Goal: Task Accomplishment & Management: Manage account settings

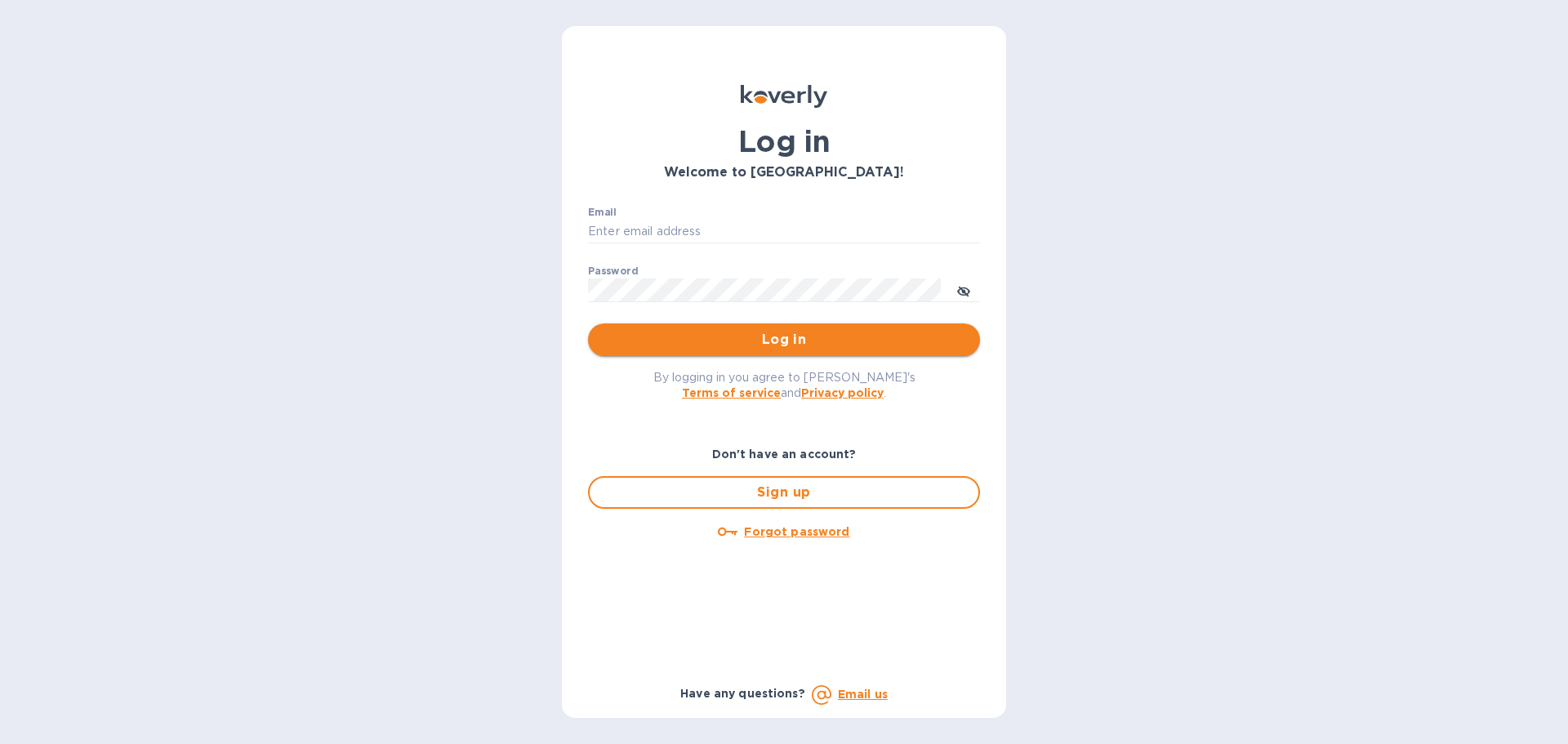
type input "[EMAIL_ADDRESS][DOMAIN_NAME]"
click at [717, 336] on span "Log in" at bounding box center [783, 339] width 366 height 19
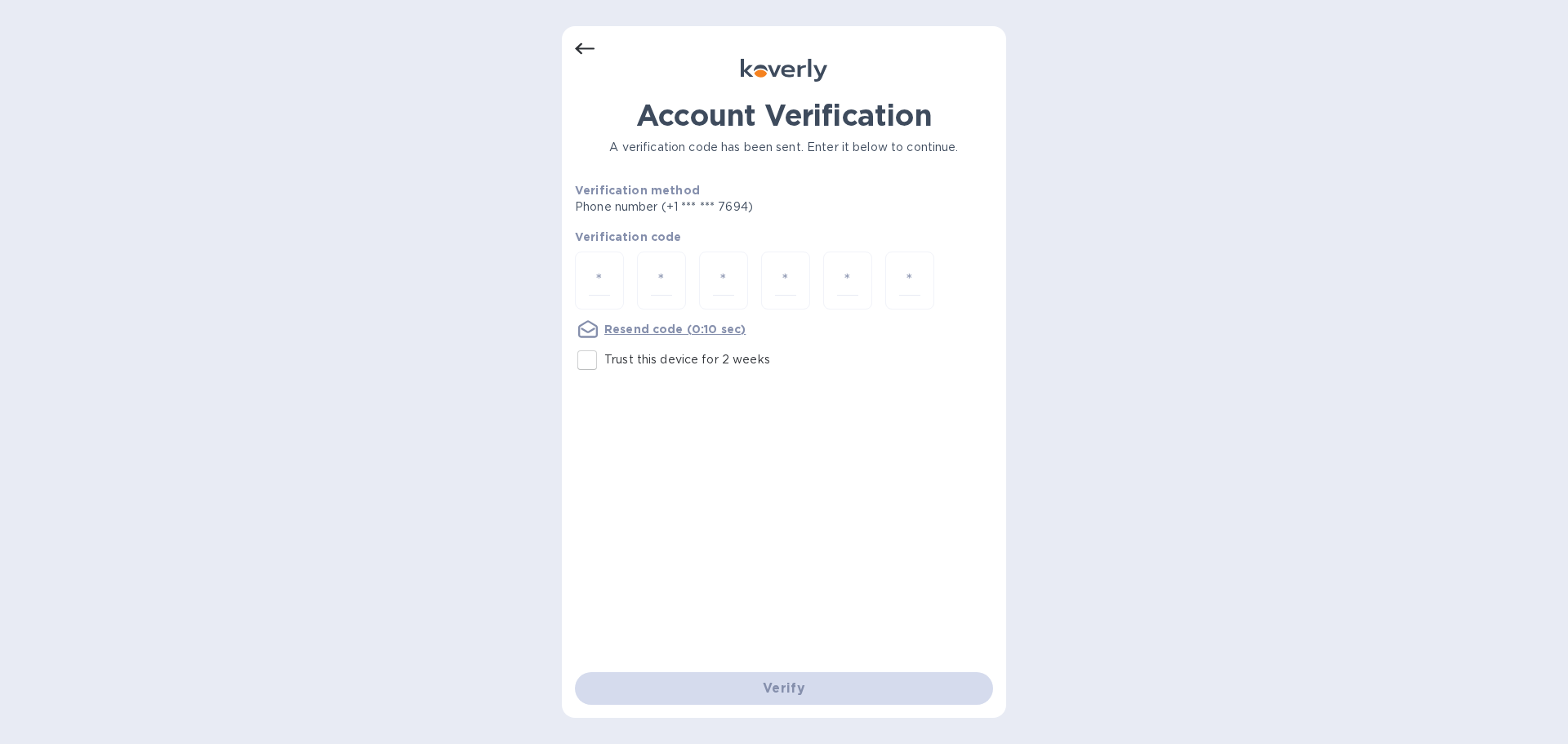
click at [589, 360] on input "Trust this device for 2 weeks" at bounding box center [587, 359] width 34 height 34
checkbox input "true"
click at [605, 285] on input "number" at bounding box center [599, 280] width 21 height 30
type input "1"
type input "0"
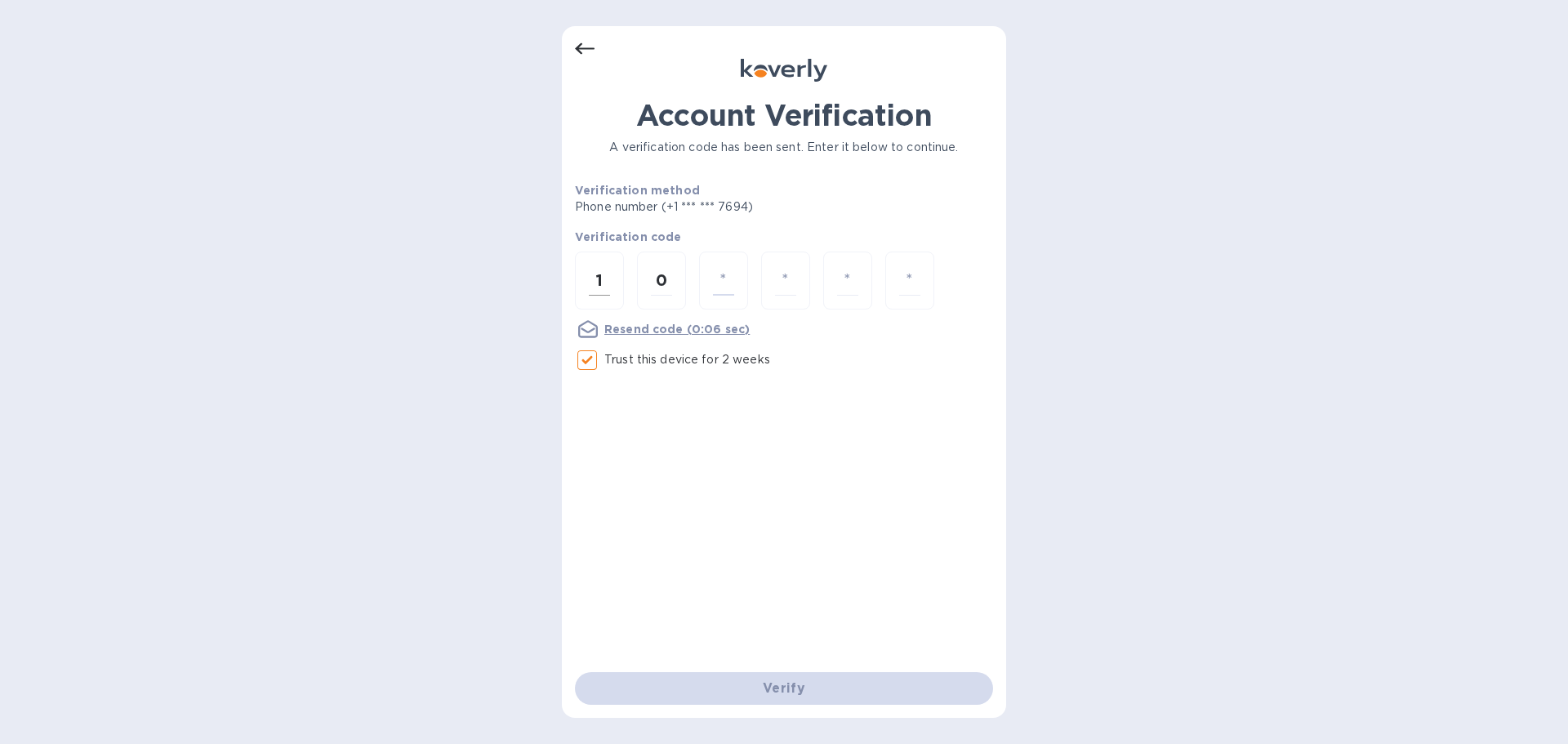
type input "8"
type input "9"
type input "8"
type input "7"
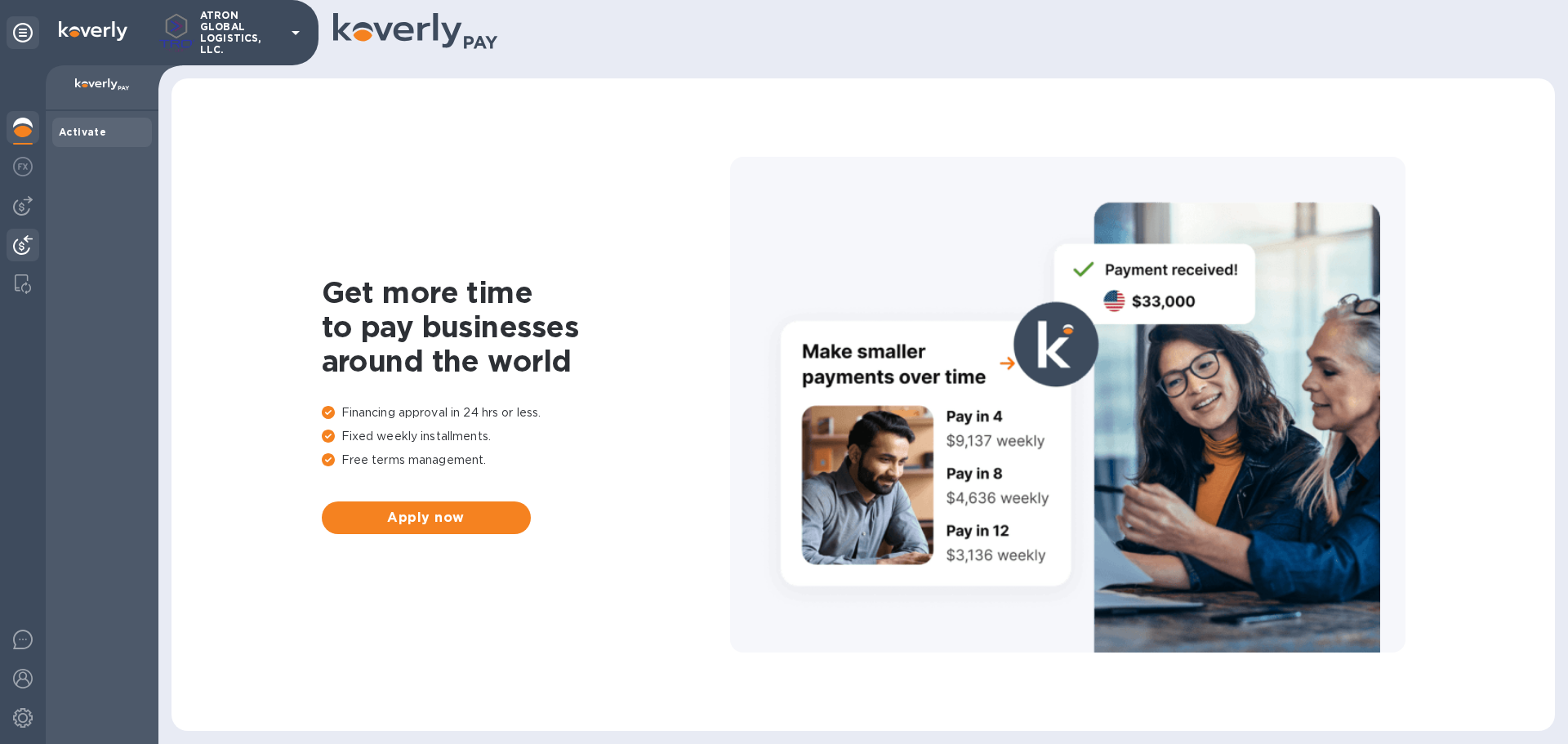
click at [32, 250] on img at bounding box center [22, 244] width 19 height 19
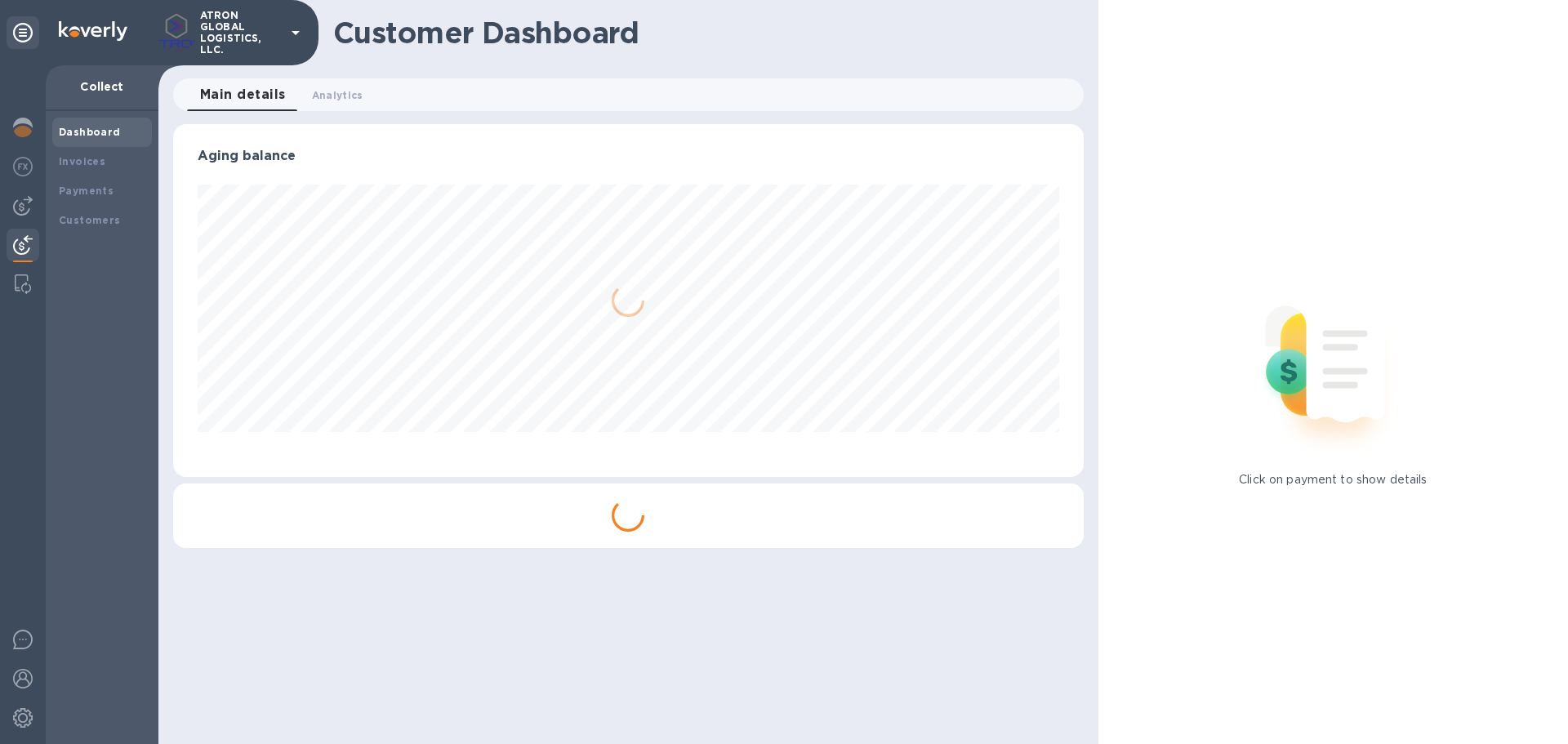
scroll to position [353, 910]
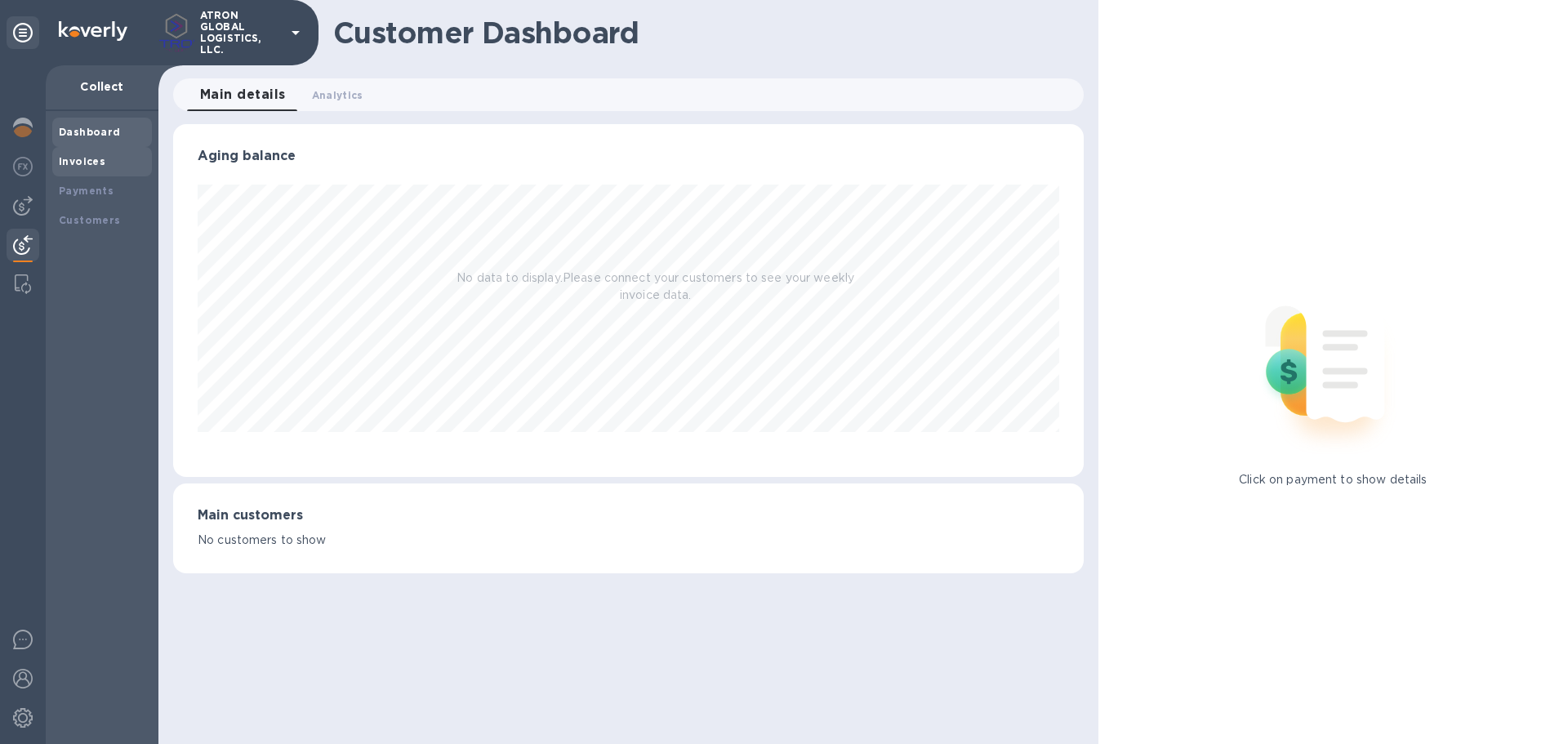
click at [104, 159] on div "Invoices" at bounding box center [102, 162] width 87 height 17
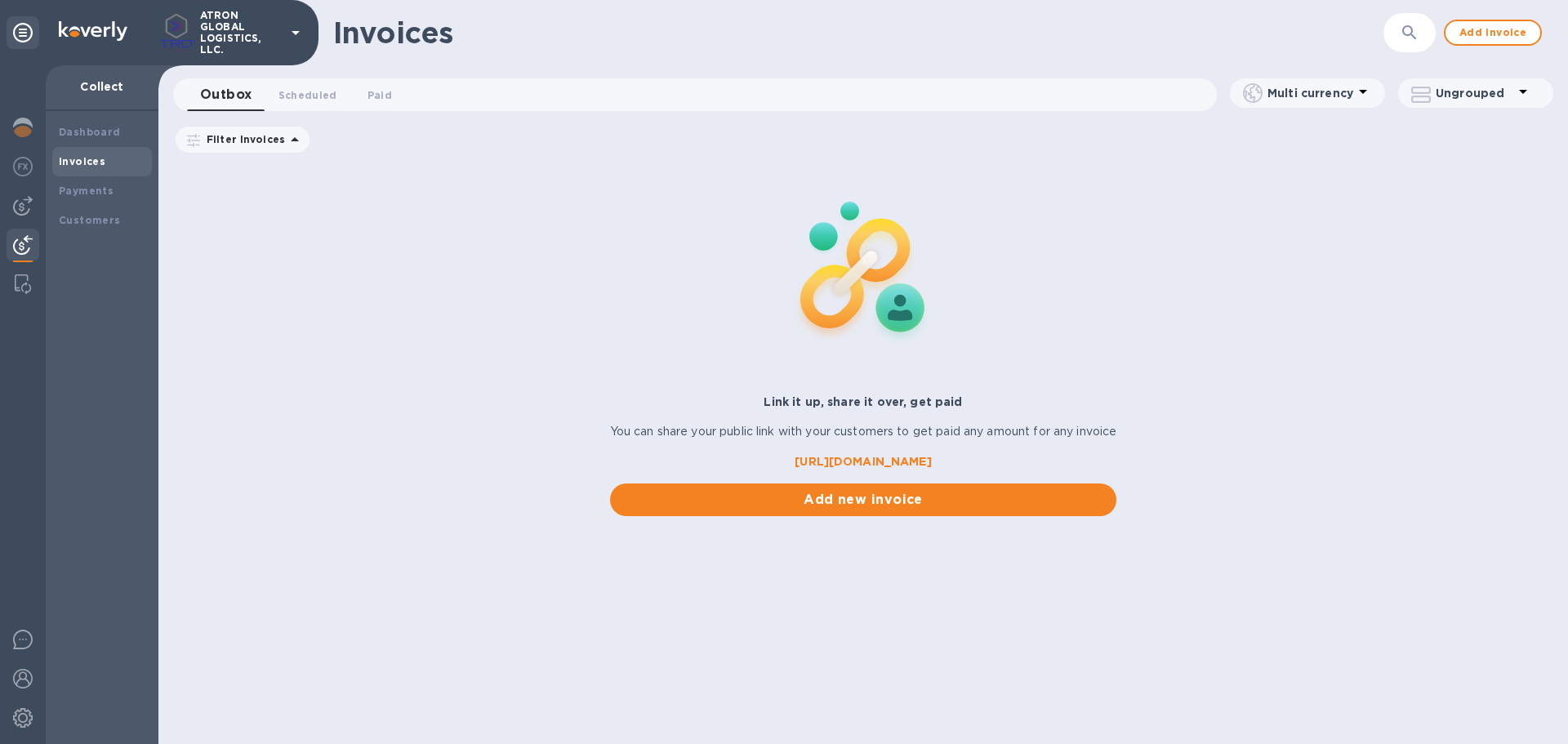
click at [86, 157] on b "Invoices" at bounding box center [82, 160] width 47 height 12
click at [96, 134] on b "Dashboard" at bounding box center [89, 132] width 62 height 12
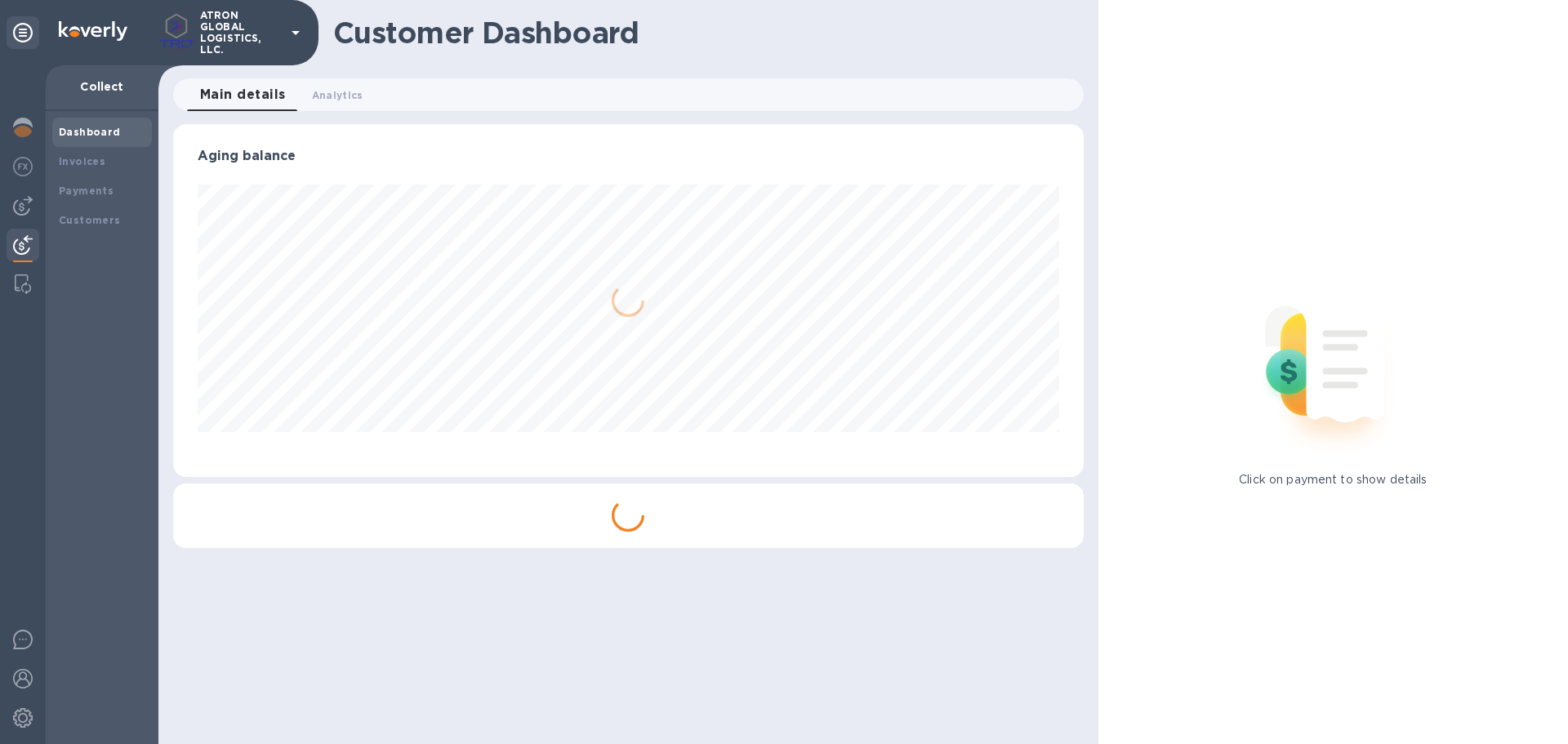
scroll to position [353, 910]
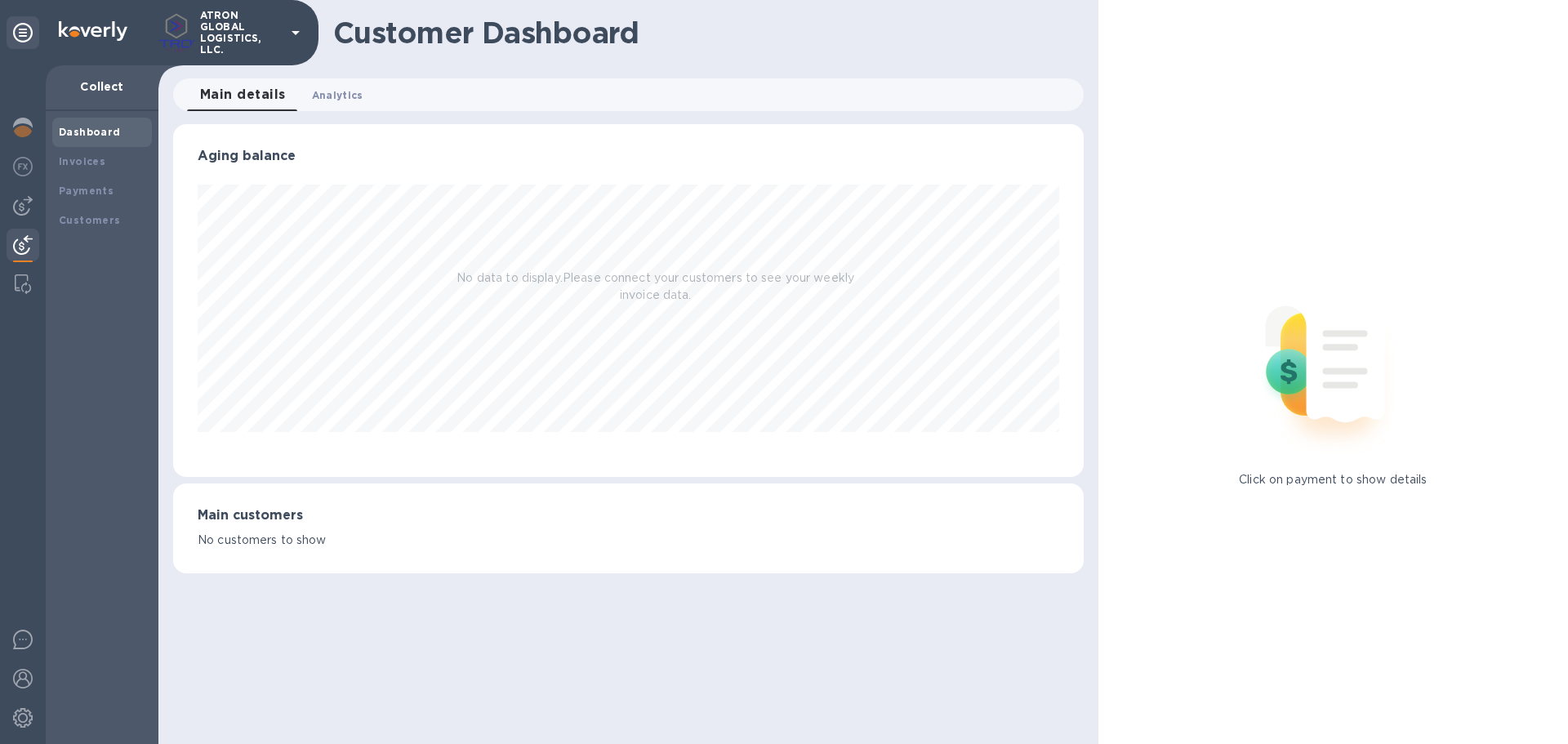
click at [348, 97] on span "Analytics 0" at bounding box center [338, 95] width 52 height 17
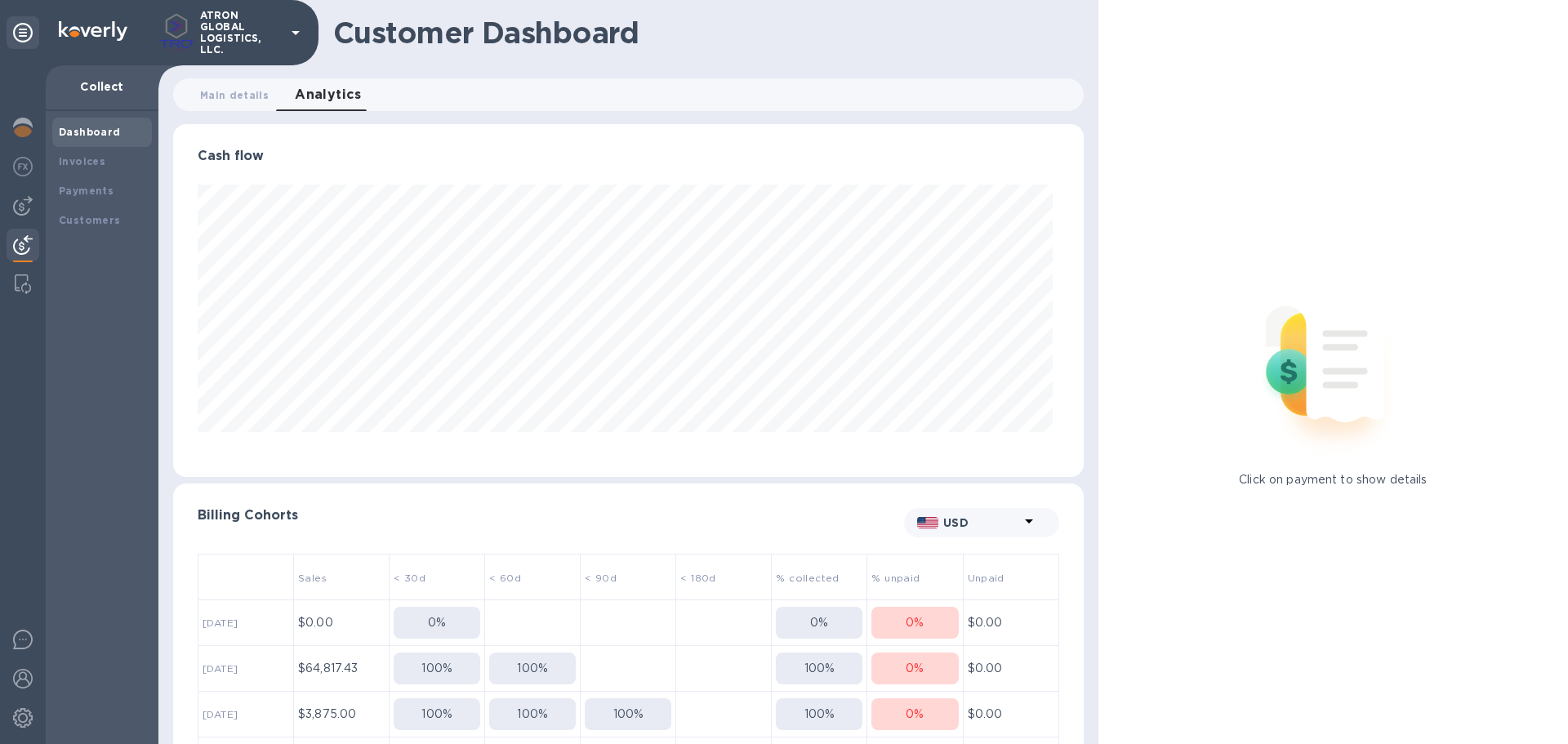
scroll to position [353, 903]
click at [231, 103] on button "Main details 0" at bounding box center [234, 94] width 95 height 32
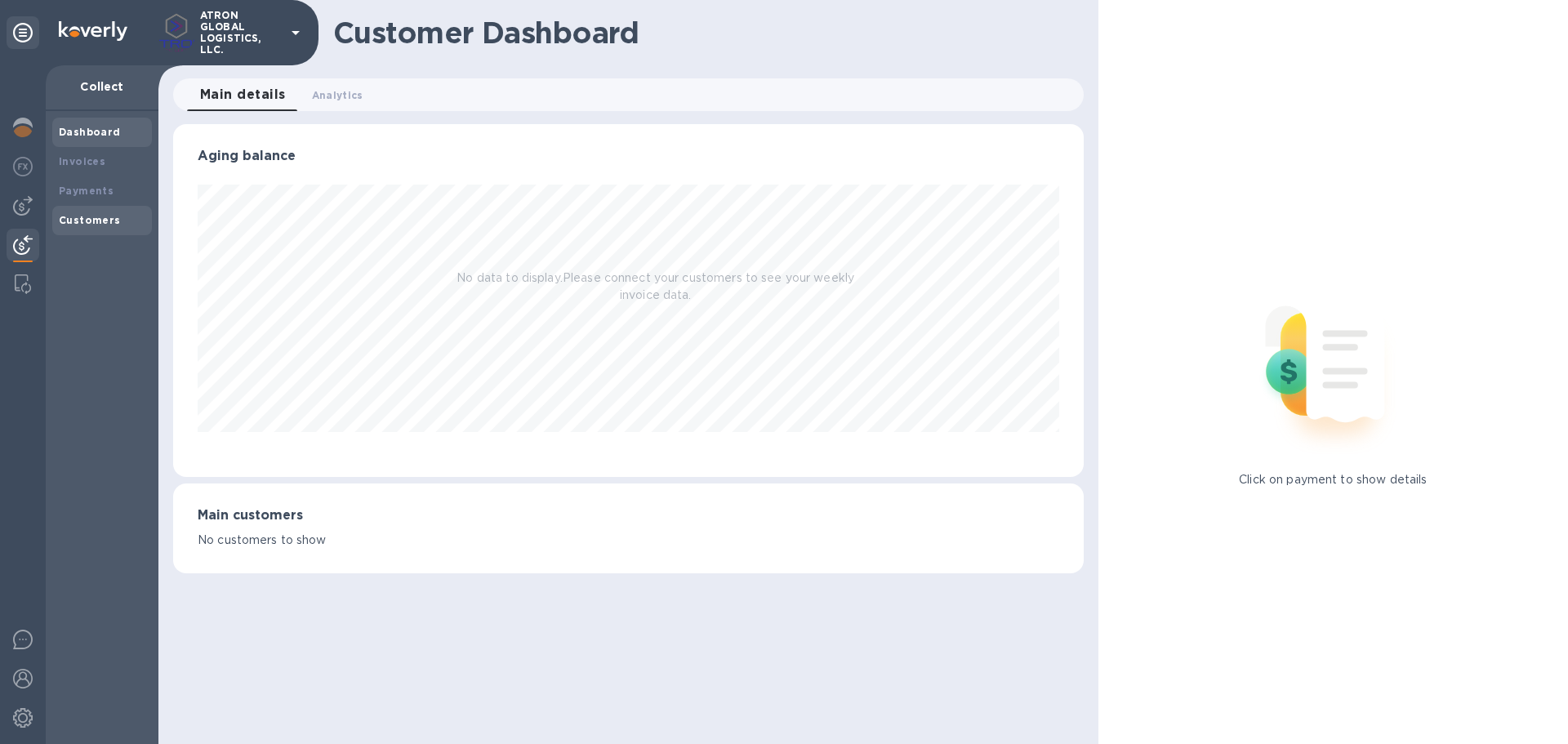
scroll to position [353, 910]
click at [92, 191] on b "Payments" at bounding box center [86, 190] width 54 height 12
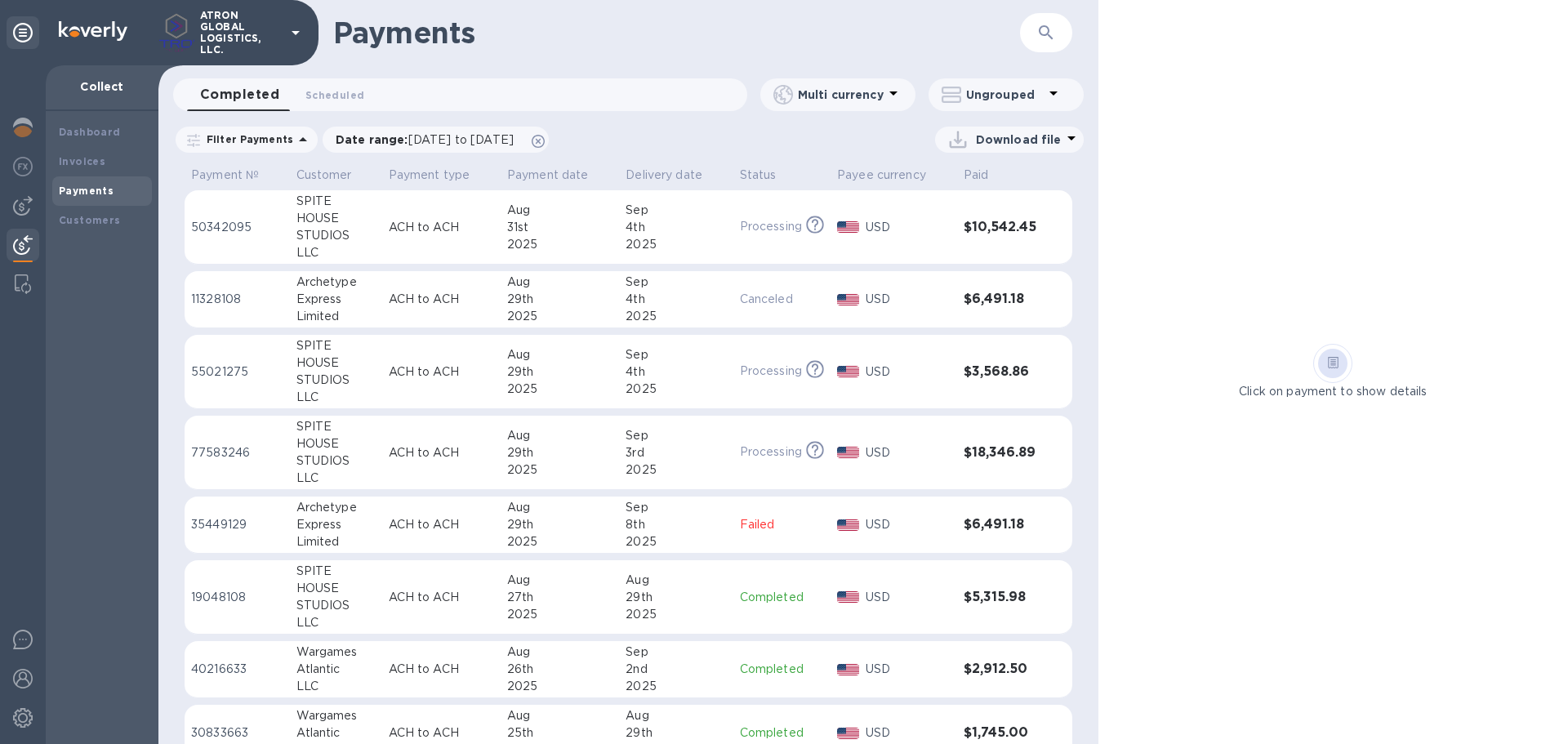
click at [938, 657] on div "USD" at bounding box center [907, 669] width 91 height 24
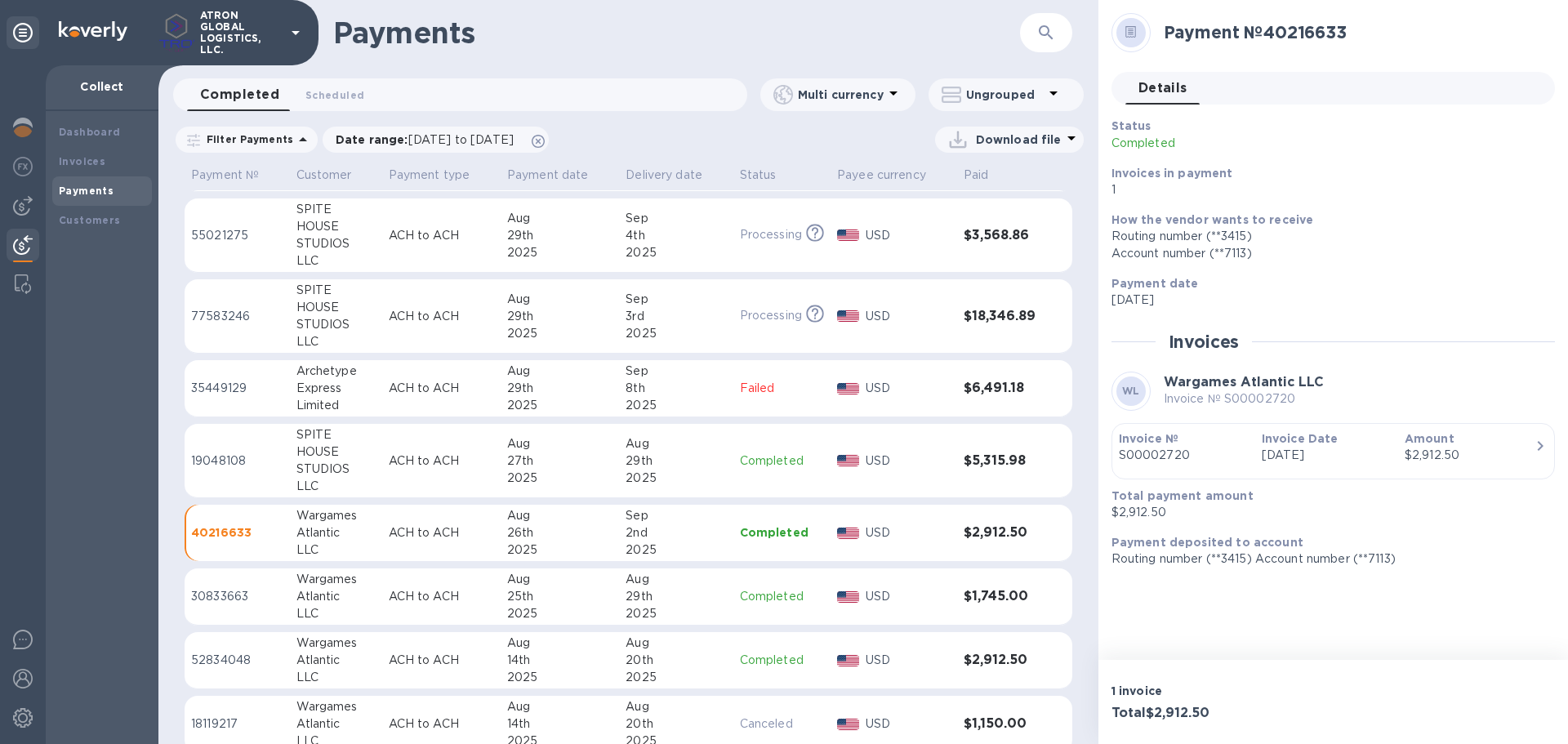
scroll to position [163, 0]
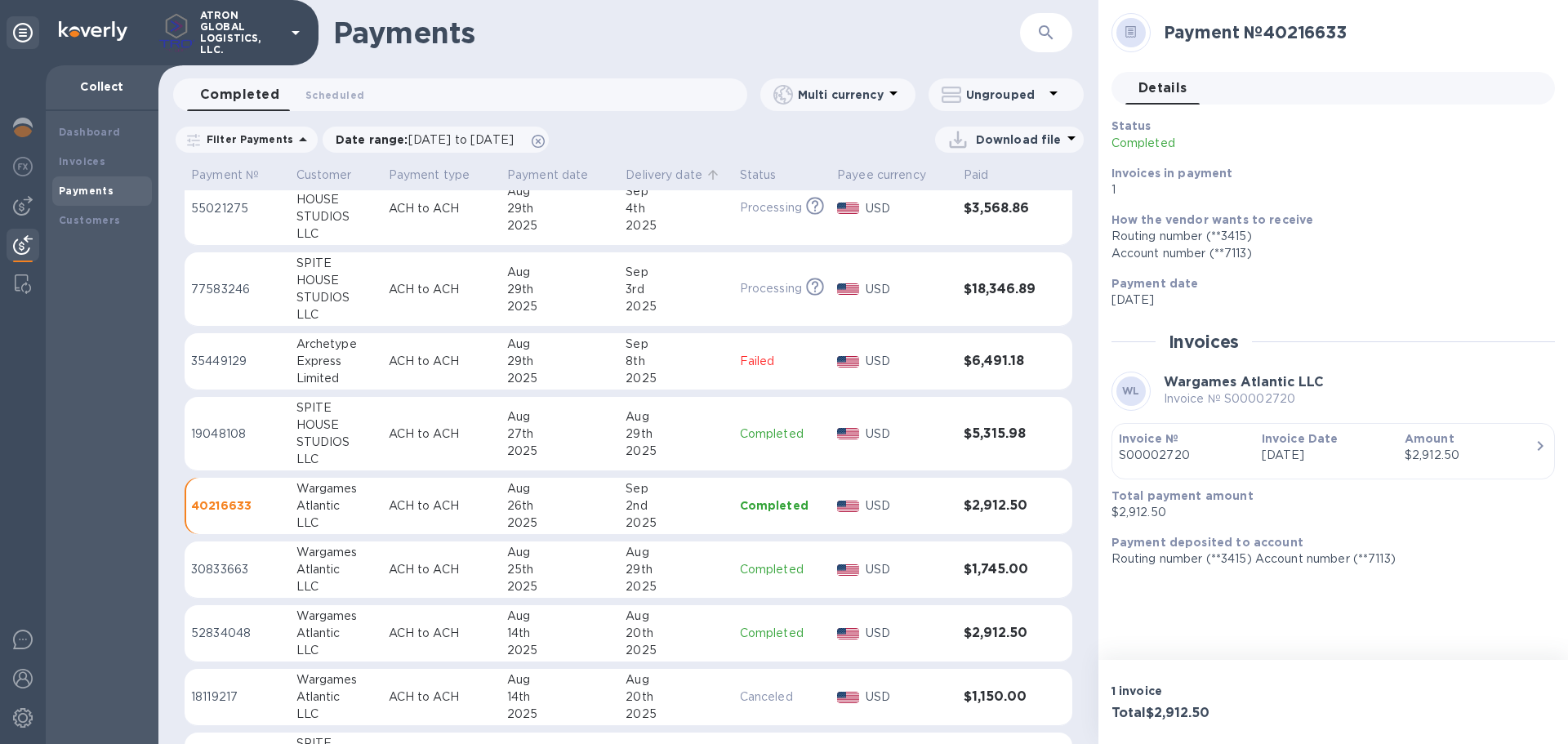
click at [666, 175] on p "Delivery date" at bounding box center [663, 175] width 76 height 17
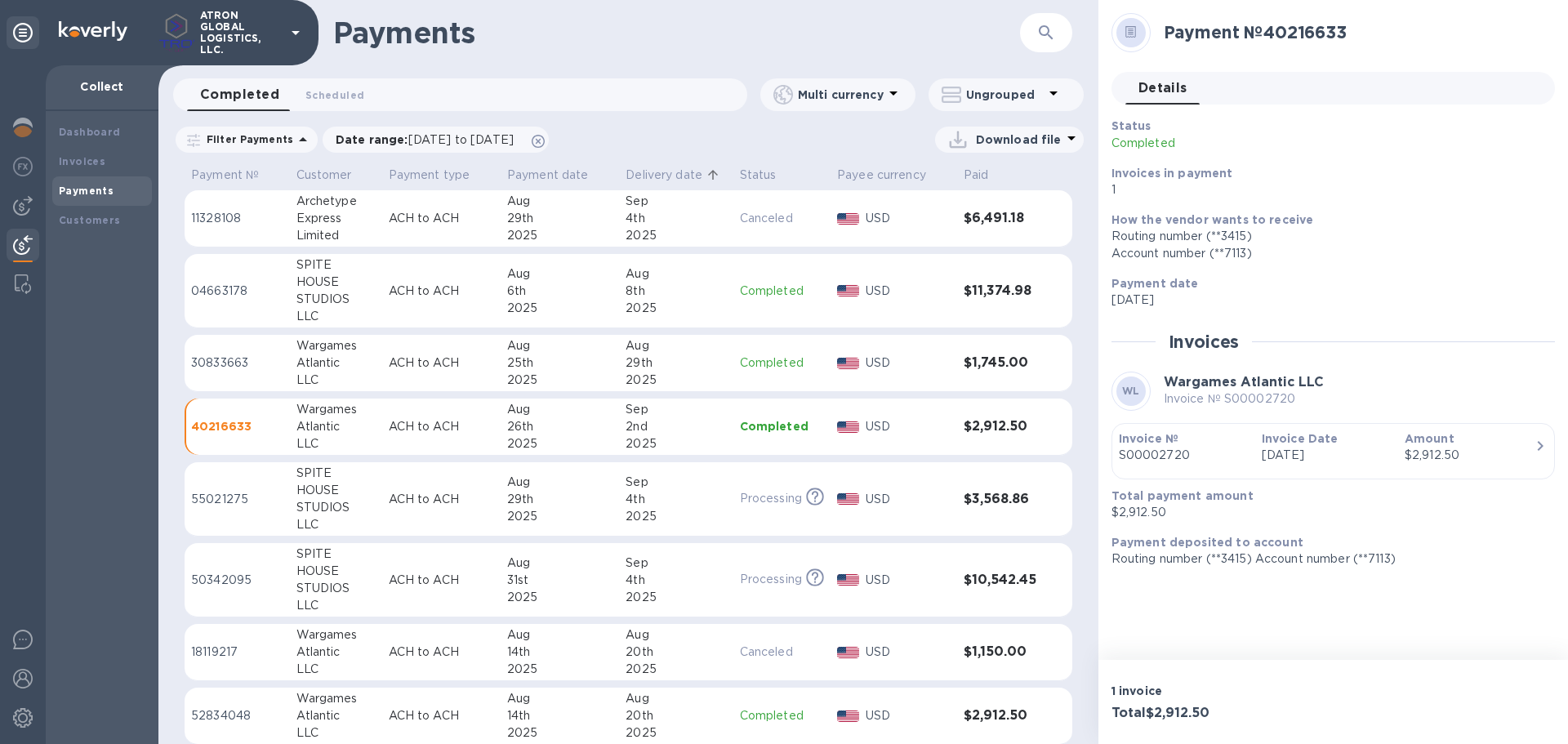
click at [665, 169] on p "Delivery date" at bounding box center [663, 175] width 76 height 17
click at [1025, 429] on h3 "$2,912.50" at bounding box center [1001, 426] width 76 height 16
